Goal: Task Accomplishment & Management: Complete application form

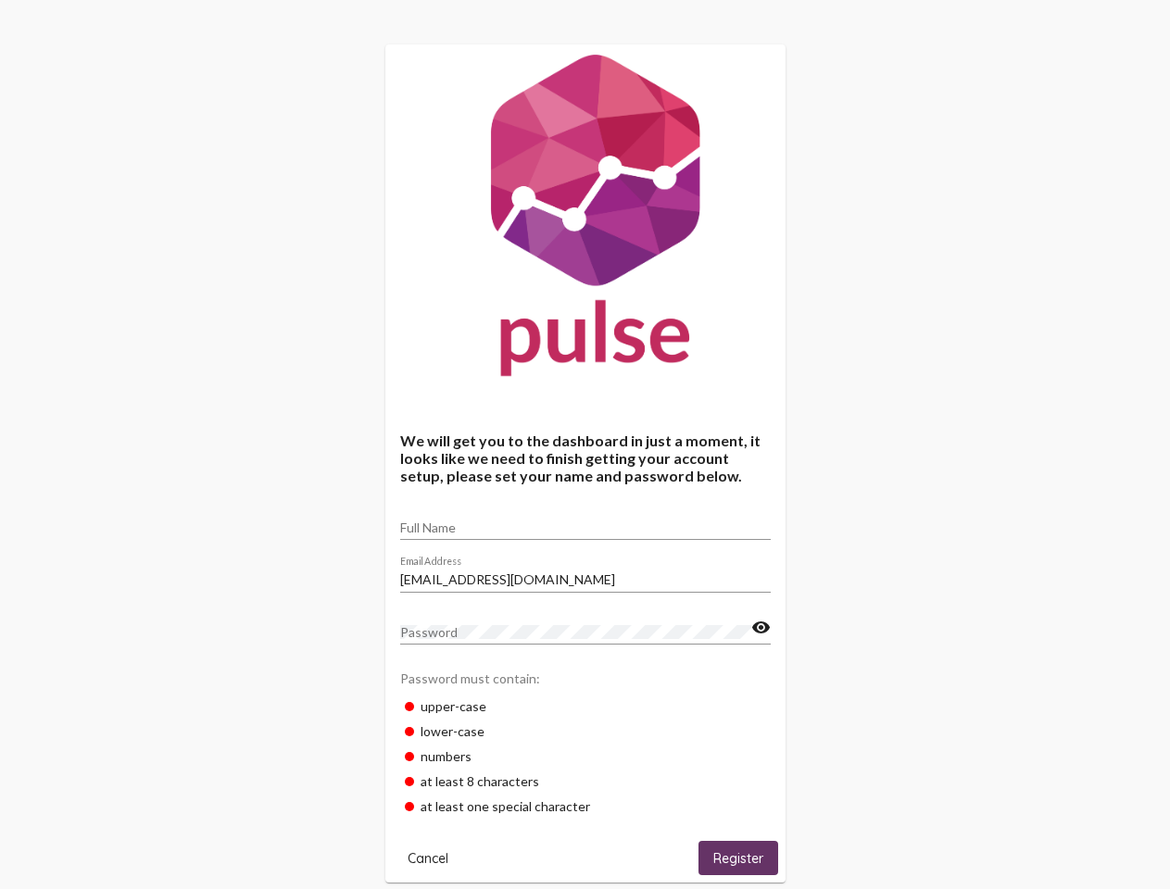
click at [585, 521] on input "Full Name" at bounding box center [585, 527] width 370 height 15
click at [585, 574] on input "[EMAIL_ADDRESS][DOMAIN_NAME]" at bounding box center [585, 579] width 370 height 15
click at [760, 628] on mat-icon "visibility" at bounding box center [760, 628] width 19 height 22
click at [428, 858] on span "Cancel" at bounding box center [427, 858] width 41 height 17
click at [738, 858] on span "Register" at bounding box center [738, 858] width 50 height 17
